Goal: Task Accomplishment & Management: Use online tool/utility

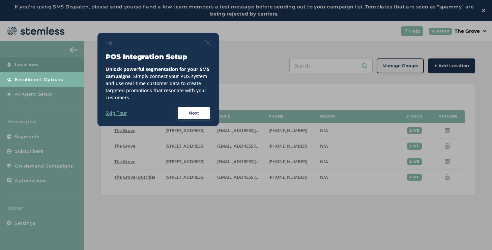
click at [207, 45] on img at bounding box center [208, 43] width 6 height 6
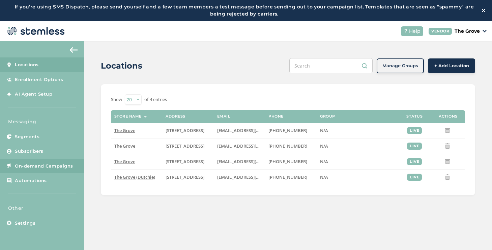
click at [12, 168] on link "On-demand Campaigns" at bounding box center [42, 166] width 84 height 15
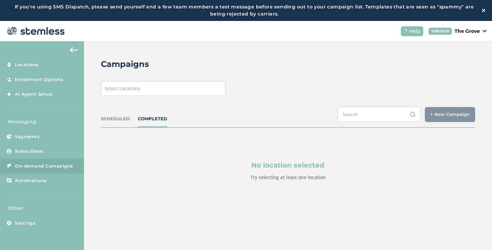
click at [159, 90] on div "Select Locations" at bounding box center [163, 88] width 125 height 15
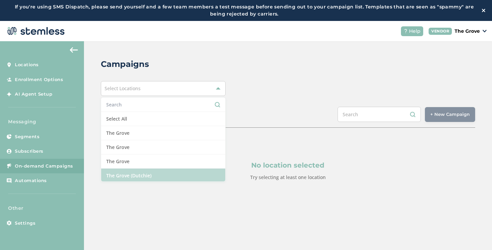
click at [126, 172] on li "The Grove (Dutchie)" at bounding box center [163, 175] width 124 height 14
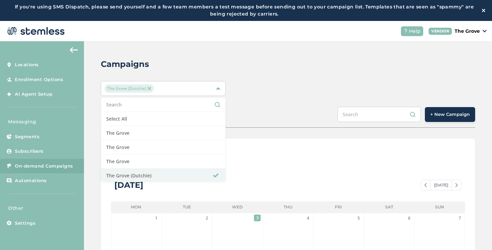
click at [459, 115] on span "+ New Campaign" at bounding box center [449, 114] width 39 height 7
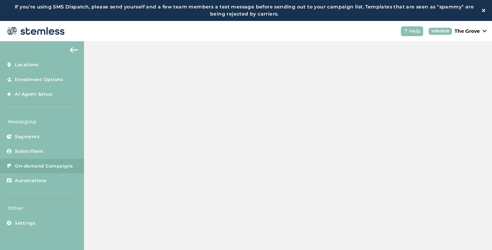
click at [445, 114] on span "+ New Campaign" at bounding box center [449, 114] width 39 height 7
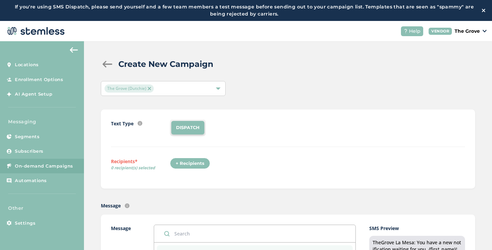
click at [206, 162] on div "+ Recipients" at bounding box center [190, 163] width 40 height 11
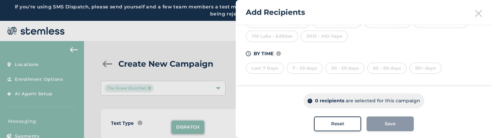
scroll to position [205, 0]
click at [426, 63] on div "90+ days" at bounding box center [425, 66] width 32 height 11
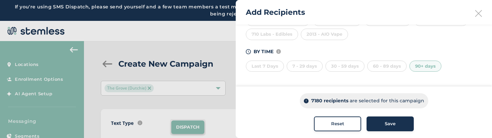
click at [434, 61] on div "90+ days" at bounding box center [425, 66] width 32 height 11
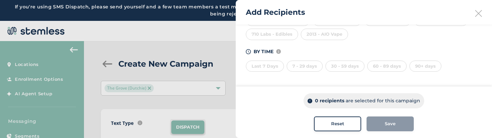
click at [414, 69] on div "90+ days" at bounding box center [425, 66] width 32 height 11
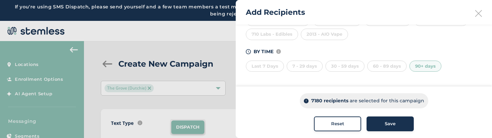
click at [415, 68] on div "90+ days" at bounding box center [425, 66] width 32 height 11
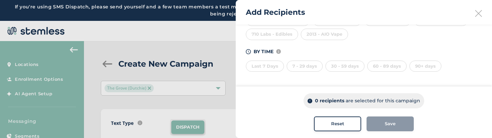
click at [415, 68] on div "90+ days" at bounding box center [425, 66] width 32 height 11
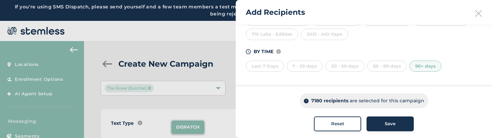
click at [341, 127] on span "Reset" at bounding box center [337, 124] width 13 height 7
